Goal: Transaction & Acquisition: Purchase product/service

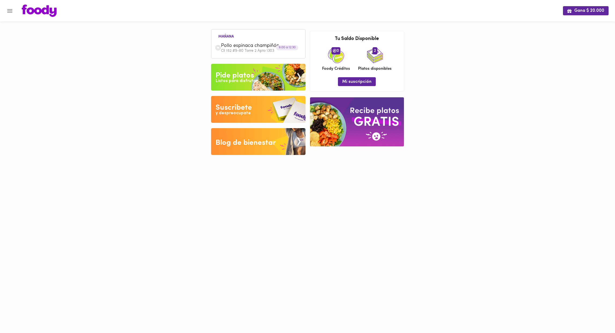
click at [246, 47] on span "Pollo espinaca champiñón" at bounding box center [252, 46] width 62 height 6
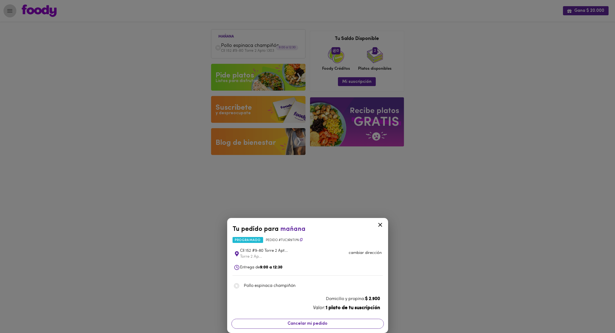
click at [317, 324] on span "Cancelar mi pedido" at bounding box center [307, 323] width 145 height 5
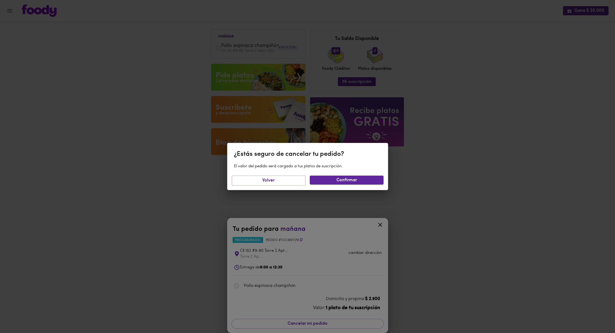
click at [357, 181] on span "Confirmar" at bounding box center [346, 180] width 65 height 5
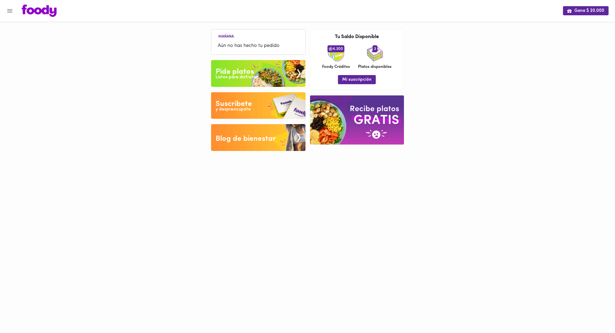
click at [247, 79] on div "Listos para disfrutar" at bounding box center [237, 77] width 42 height 6
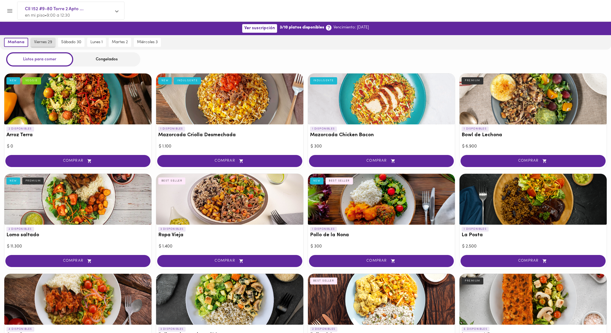
click at [48, 41] on span "viernes 29" at bounding box center [43, 42] width 18 height 5
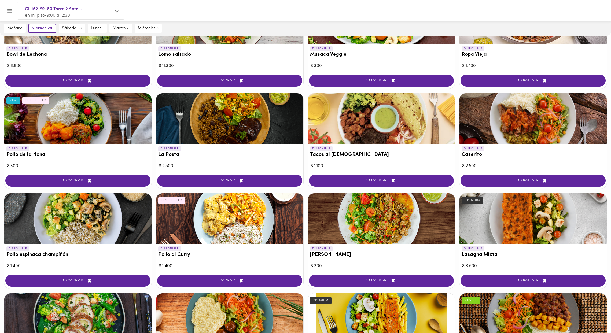
scroll to position [181, 0]
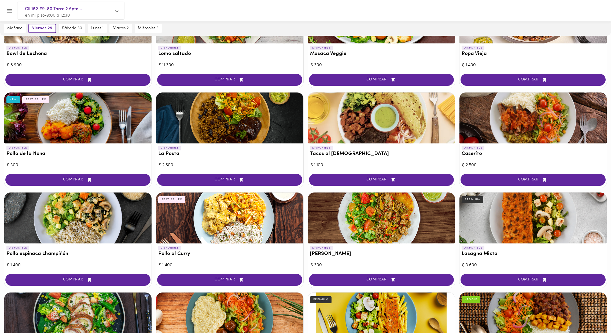
click at [85, 223] on div at bounding box center [77, 218] width 147 height 51
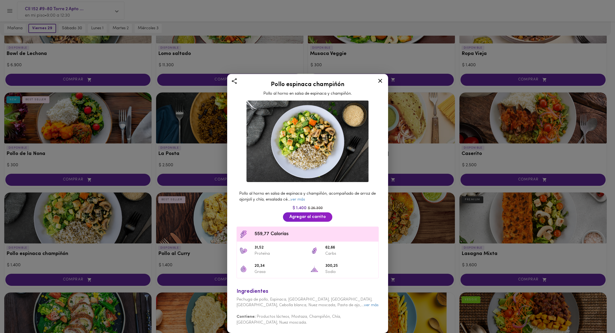
click at [383, 83] on icon at bounding box center [380, 81] width 7 height 7
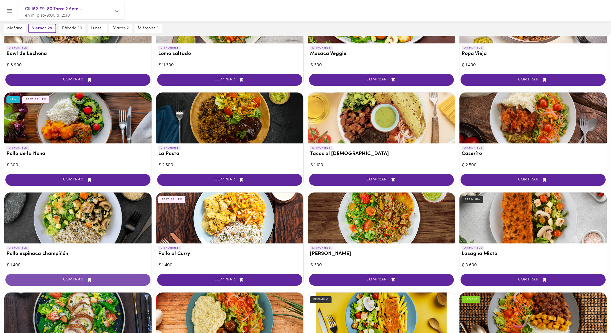
click at [122, 280] on span "COMPRAR" at bounding box center [78, 280] width 132 height 5
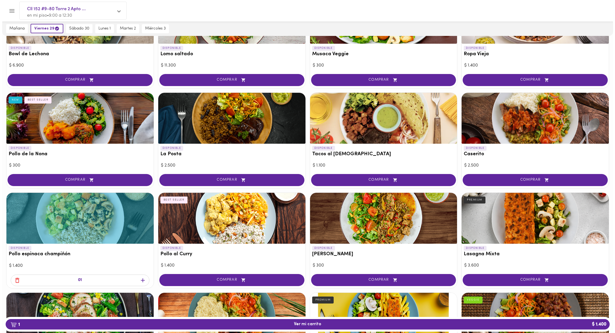
scroll to position [182, 0]
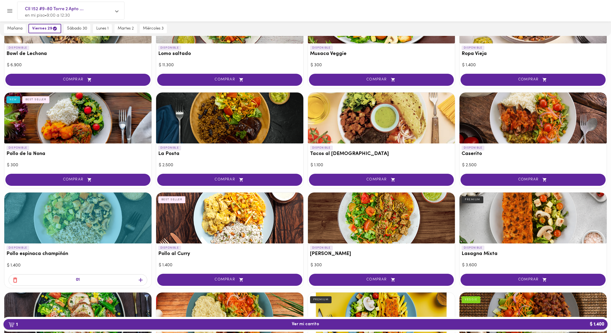
click at [463, 323] on span "1 Ver mi carrito $ 1.400" at bounding box center [306, 324] width 596 height 5
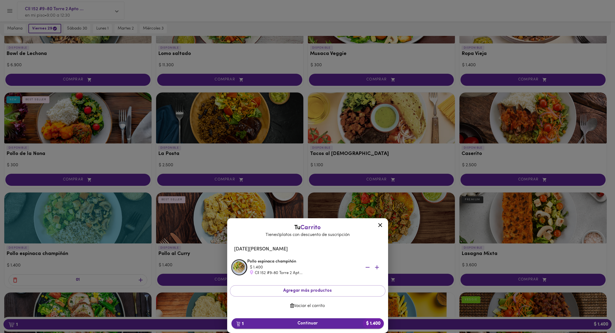
click at [328, 323] on span "1 Continuar $ 1.400" at bounding box center [308, 323] width 144 height 5
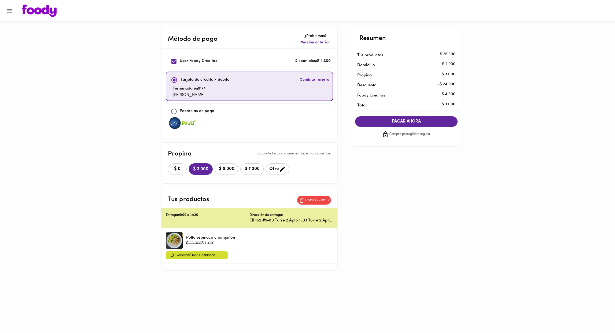
click at [173, 170] on span "$ 0" at bounding box center [177, 169] width 12 height 5
click at [444, 121] on span "COMPRAR AHORA" at bounding box center [407, 121] width 92 height 5
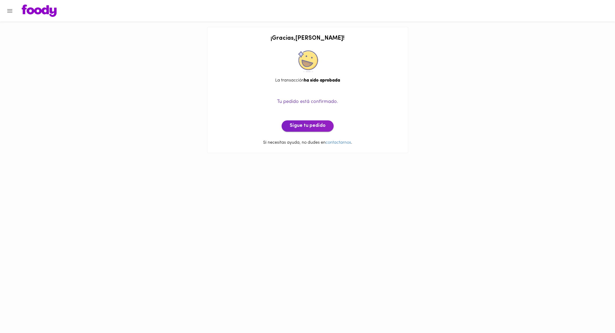
click at [323, 130] on button "Sigue tu pedido" at bounding box center [308, 125] width 52 height 11
